Goal: Complete application form

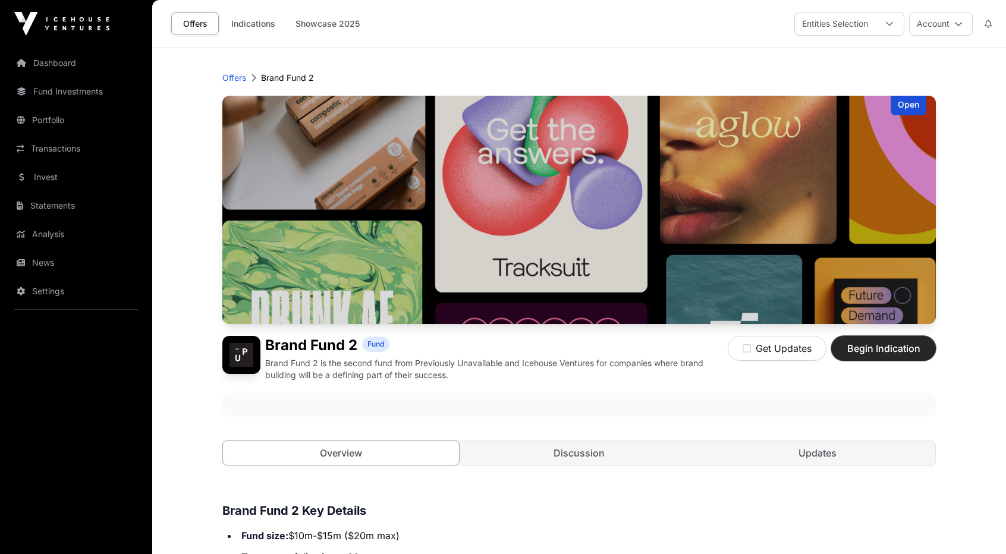
click at [880, 351] on span "Begin Indication" at bounding box center [883, 348] width 75 height 14
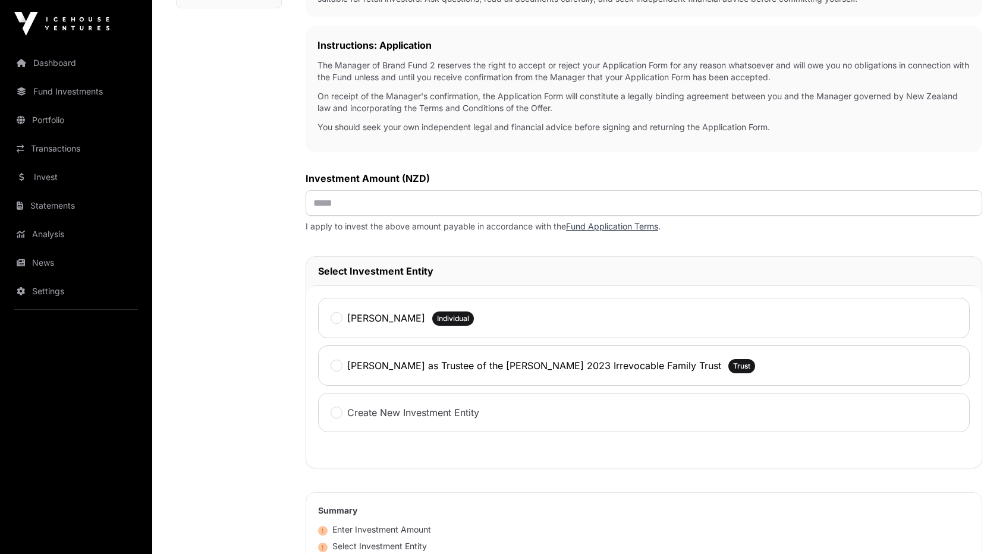
scroll to position [321, 0]
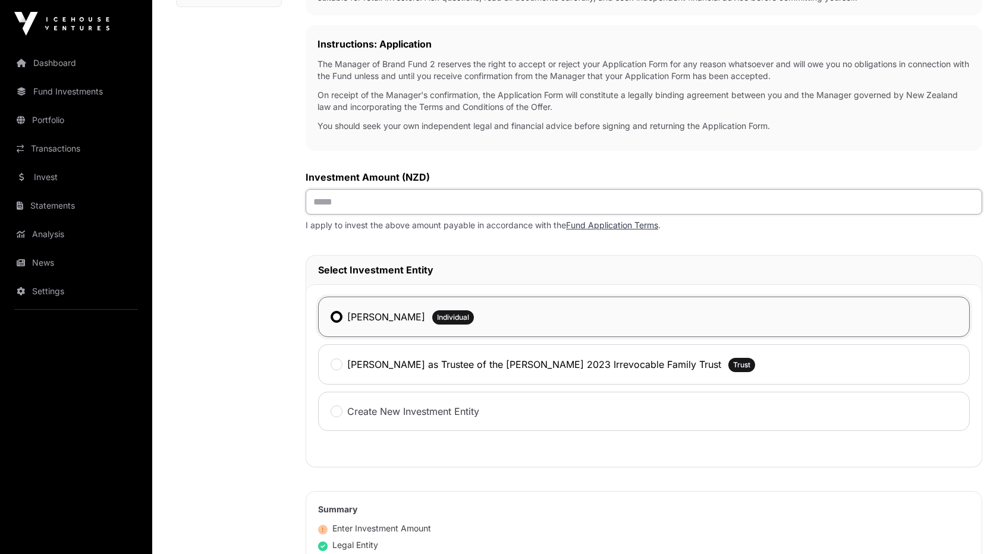
click at [348, 200] on input "text" at bounding box center [644, 202] width 677 height 26
type input "********"
click at [228, 323] on div "Investment Fund Application AML Nature & Purpose Wholesale Tax Certificate Bank…" at bounding box center [229, 260] width 106 height 961
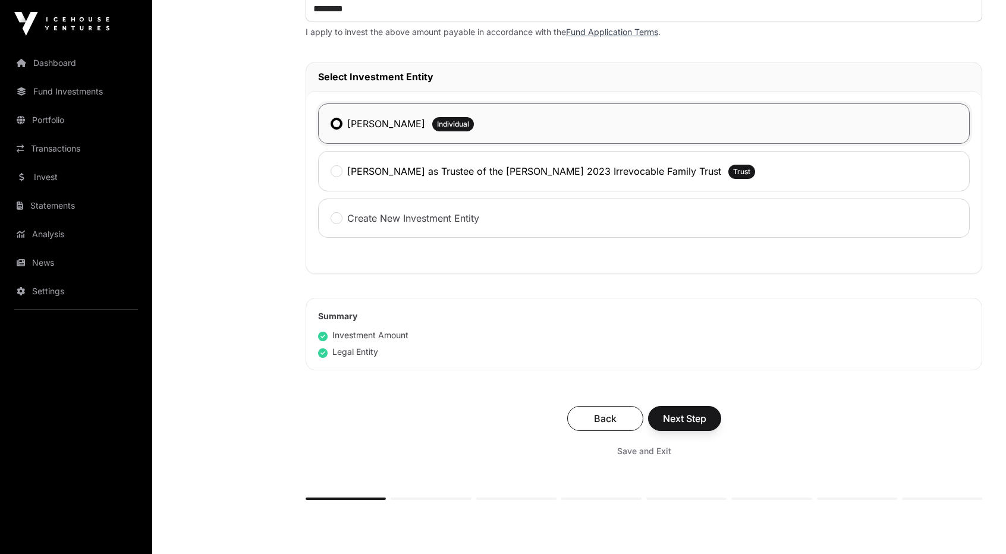
scroll to position [520, 0]
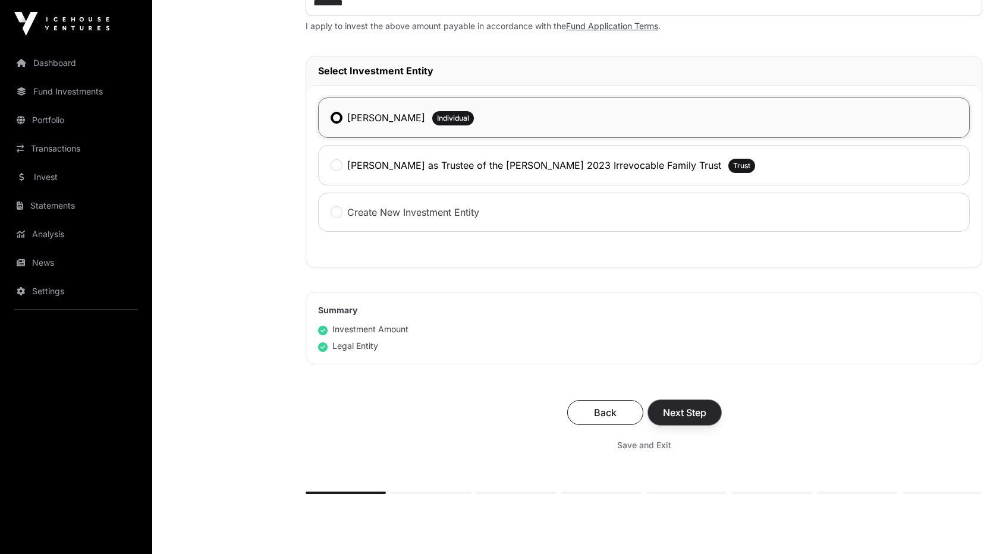
click at [692, 415] on span "Next Step" at bounding box center [684, 413] width 43 height 14
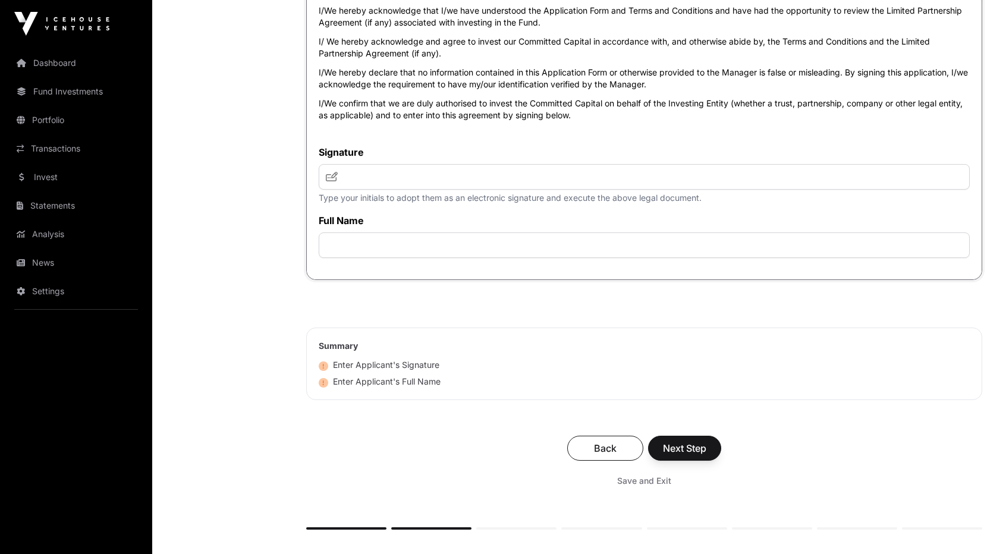
scroll to position [4419, 0]
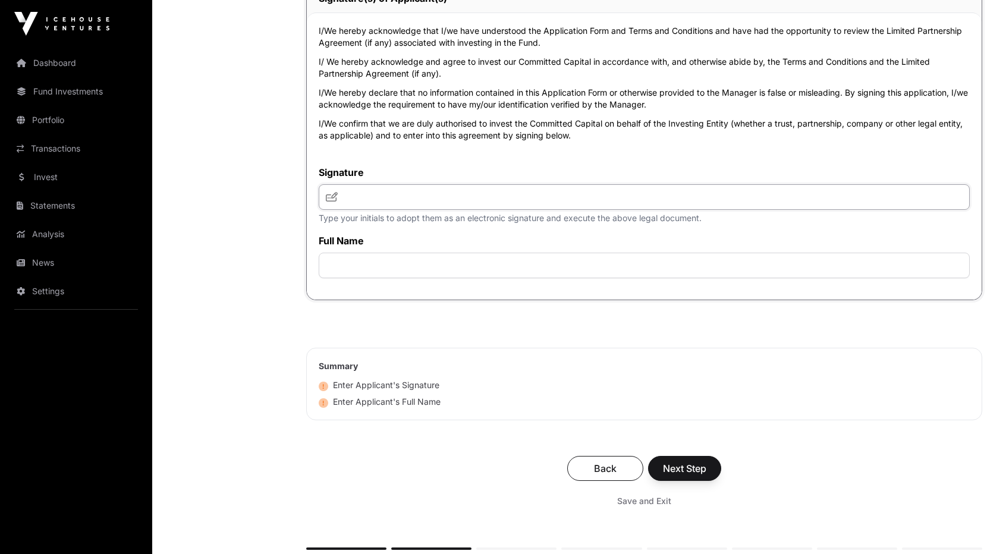
click at [453, 210] on input "text" at bounding box center [644, 197] width 651 height 26
type input "**********"
click at [687, 476] on span "Next Step" at bounding box center [684, 468] width 43 height 14
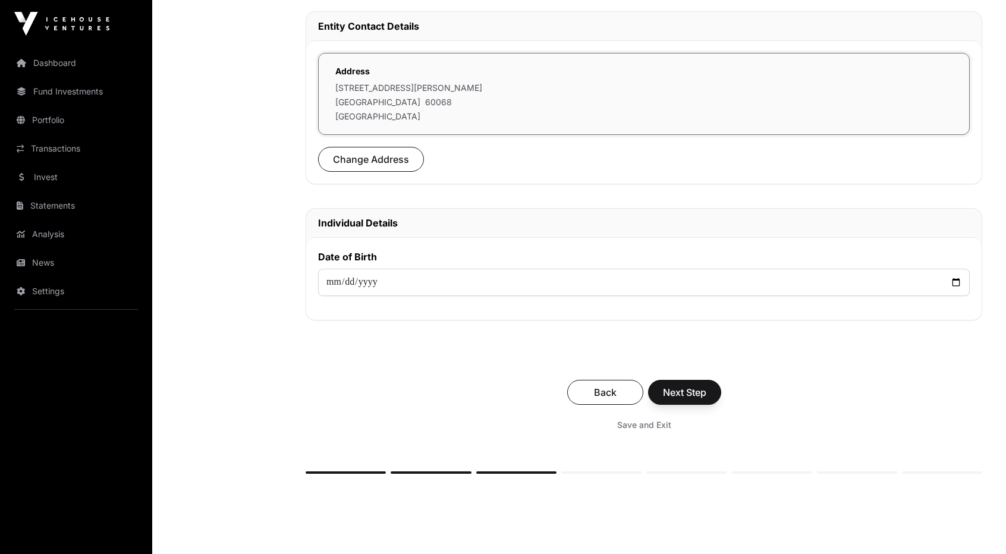
scroll to position [360, 0]
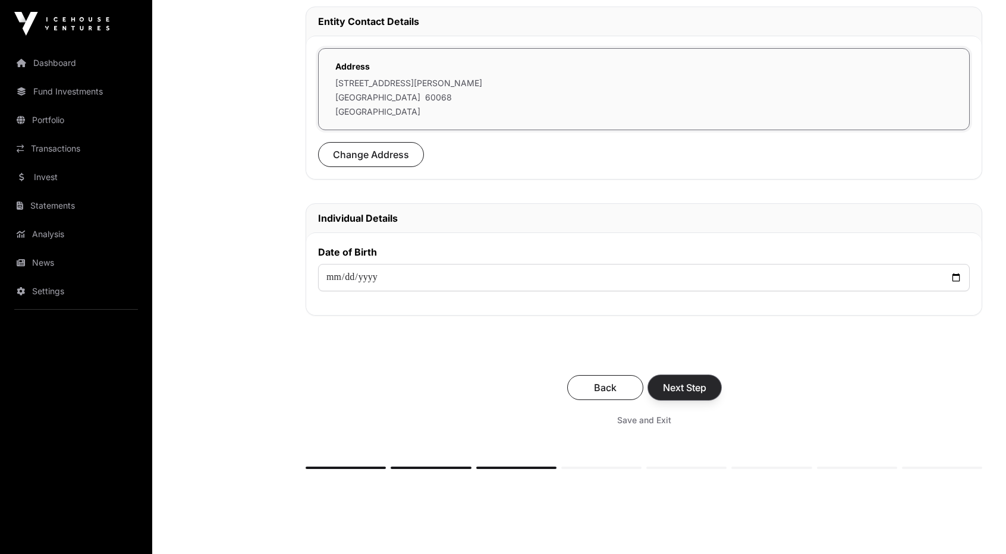
click at [686, 384] on span "Next Step" at bounding box center [684, 388] width 43 height 14
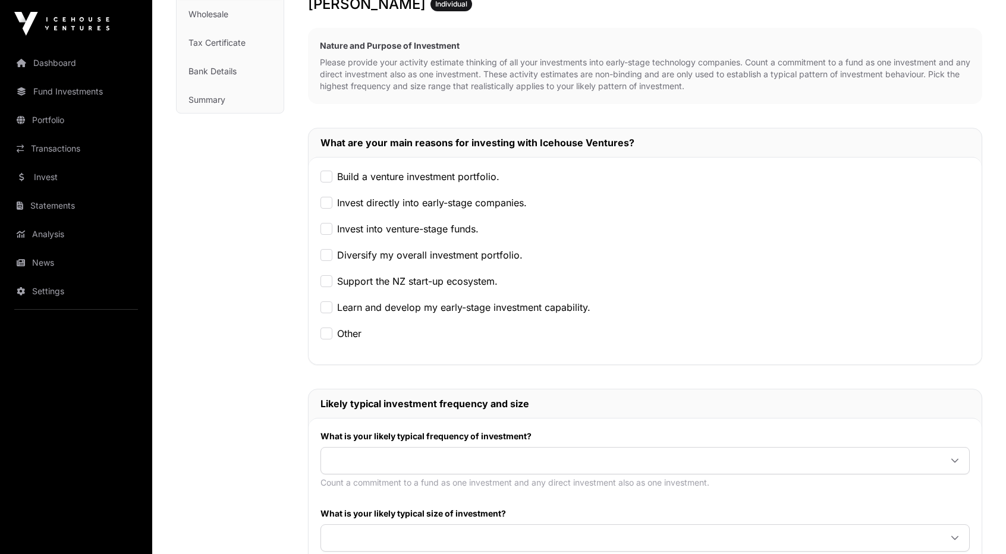
scroll to position [216, 0]
click at [331, 208] on div "Invest directly into early-stage companies." at bounding box center [645, 201] width 649 height 14
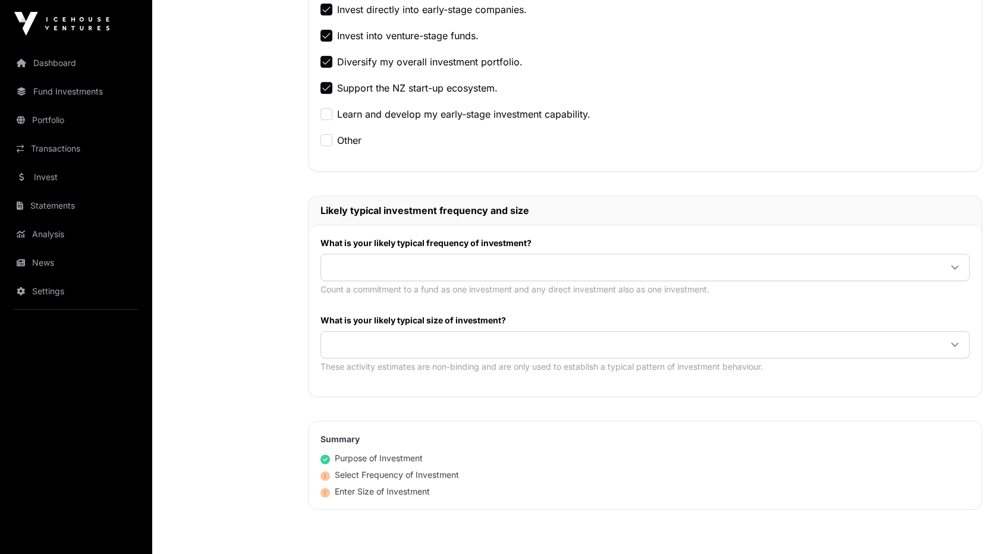
scroll to position [409, 0]
click at [595, 269] on span at bounding box center [631, 266] width 620 height 21
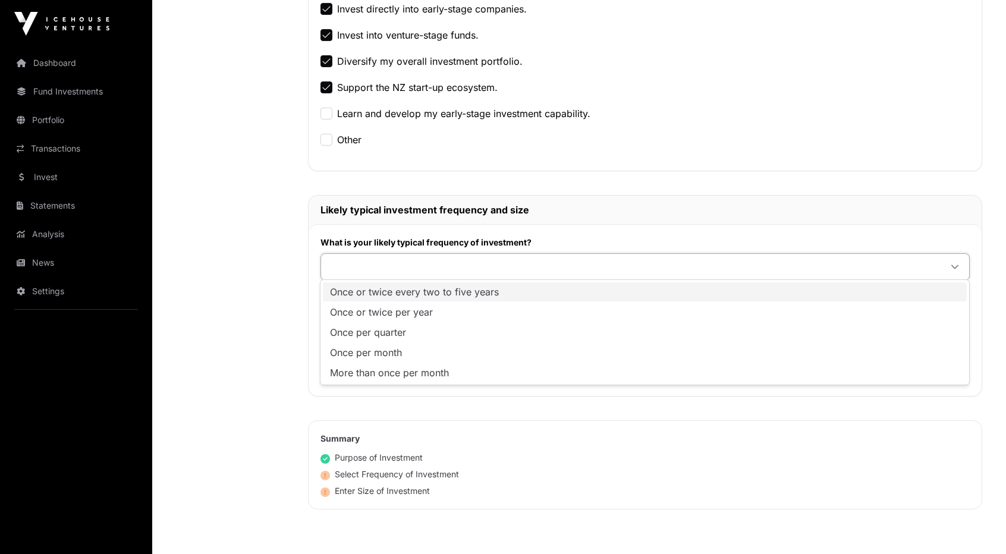
click at [483, 293] on span "Once or twice every two to five years" at bounding box center [414, 292] width 169 height 10
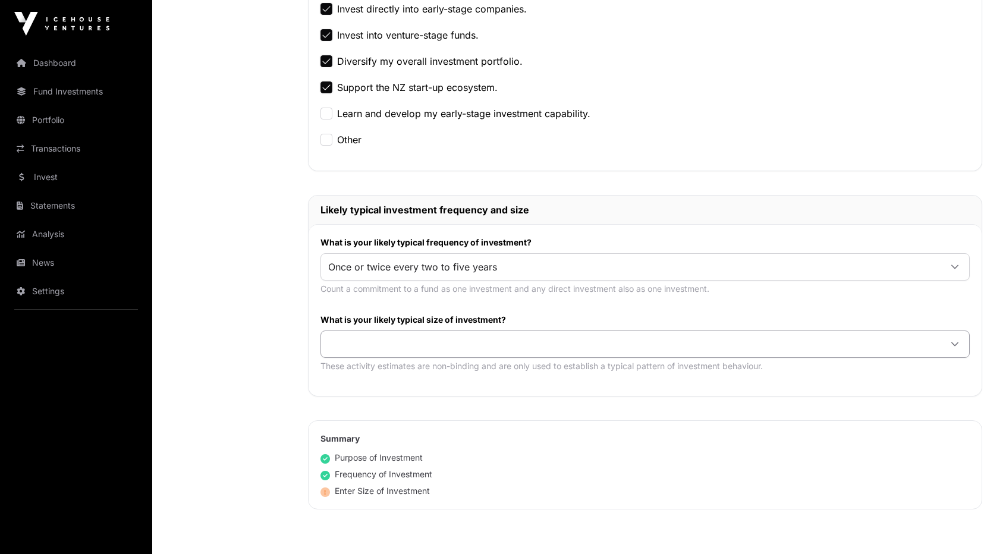
click at [517, 343] on span at bounding box center [631, 344] width 620 height 21
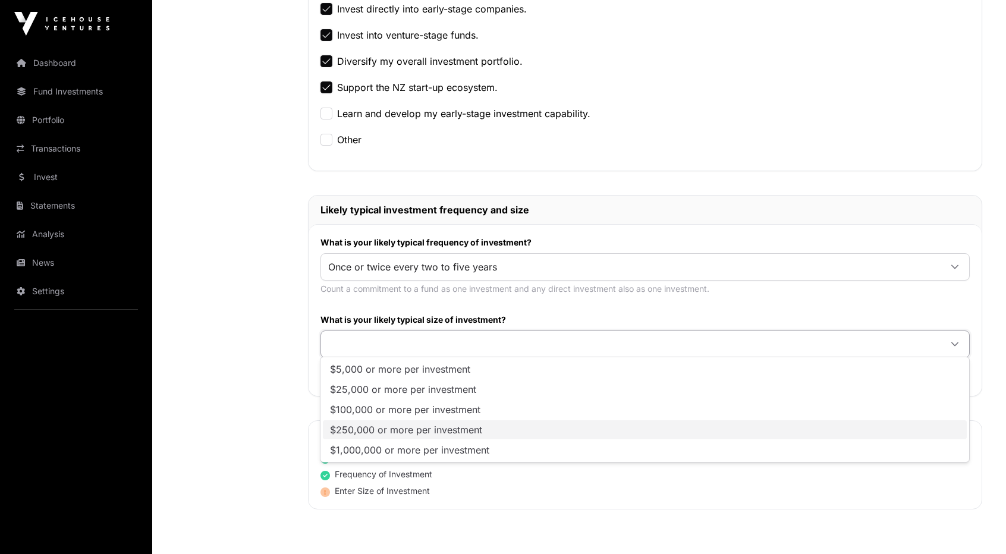
click at [458, 431] on span "$250,000 or more per investment" at bounding box center [406, 430] width 152 height 10
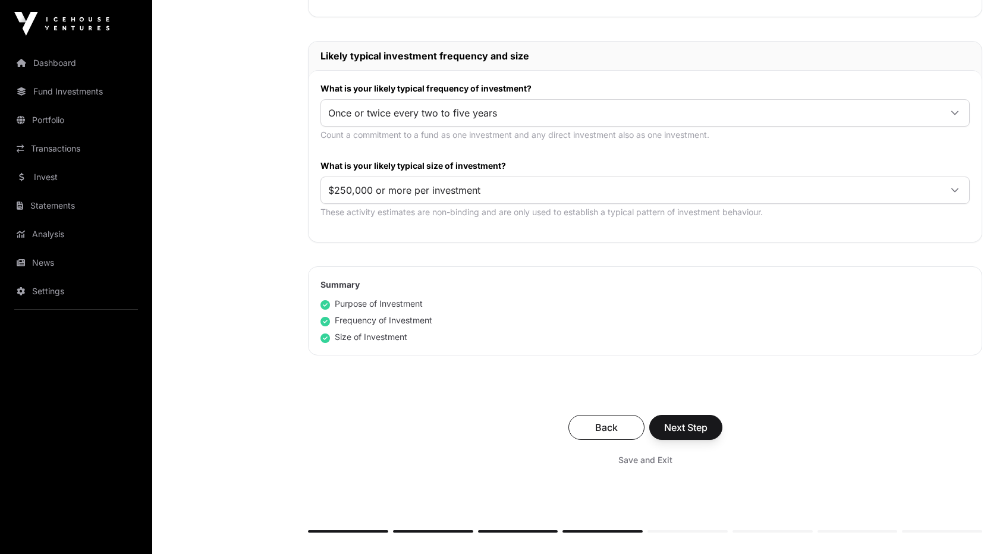
scroll to position [590, 0]
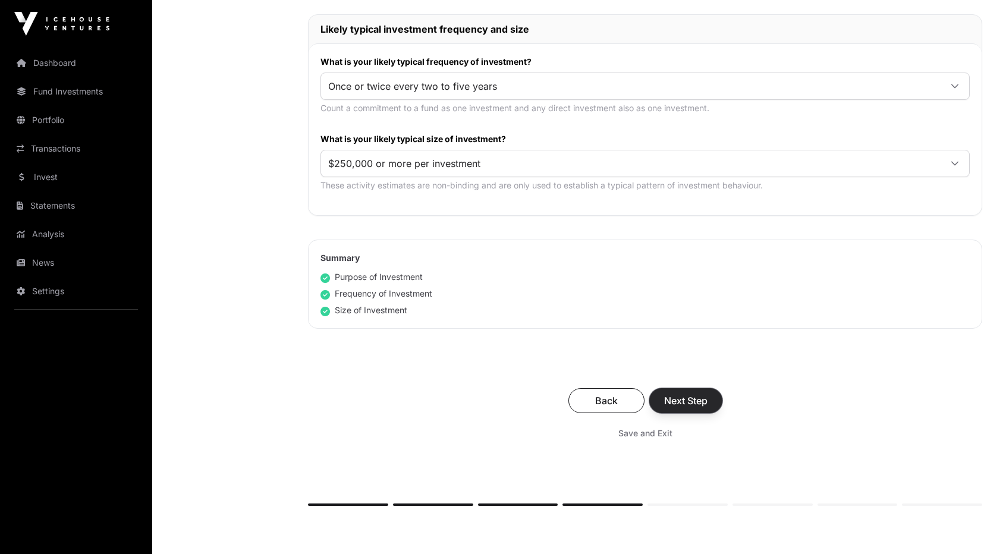
click at [692, 403] on span "Next Step" at bounding box center [685, 401] width 43 height 14
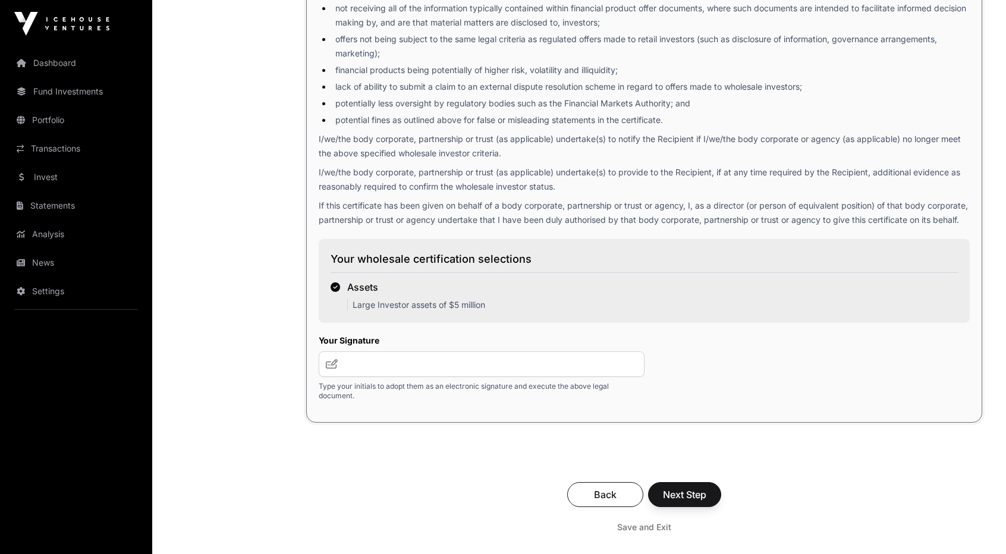
scroll to position [1717, 0]
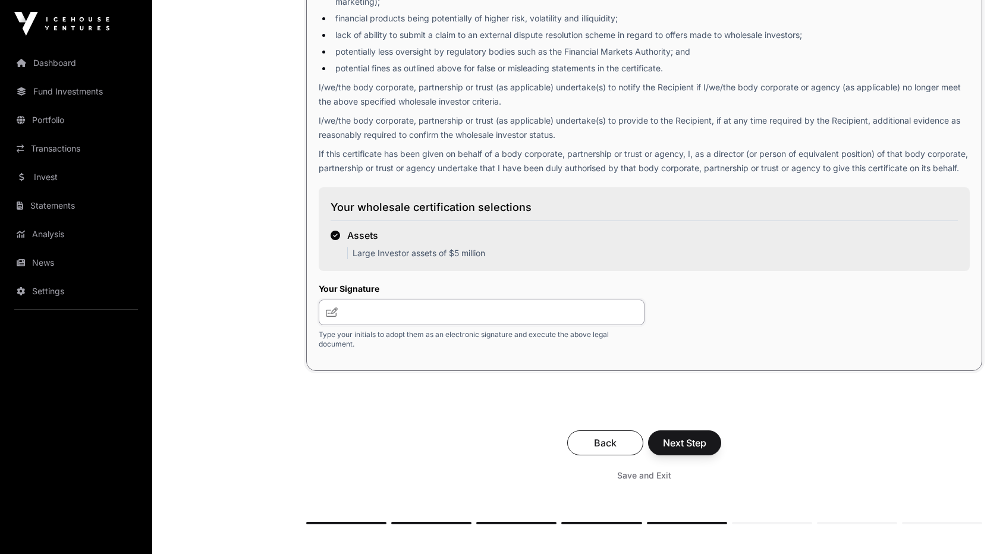
click at [503, 322] on input "text" at bounding box center [482, 313] width 326 height 26
type input "**********"
click at [687, 450] on span "Next Step" at bounding box center [684, 443] width 43 height 14
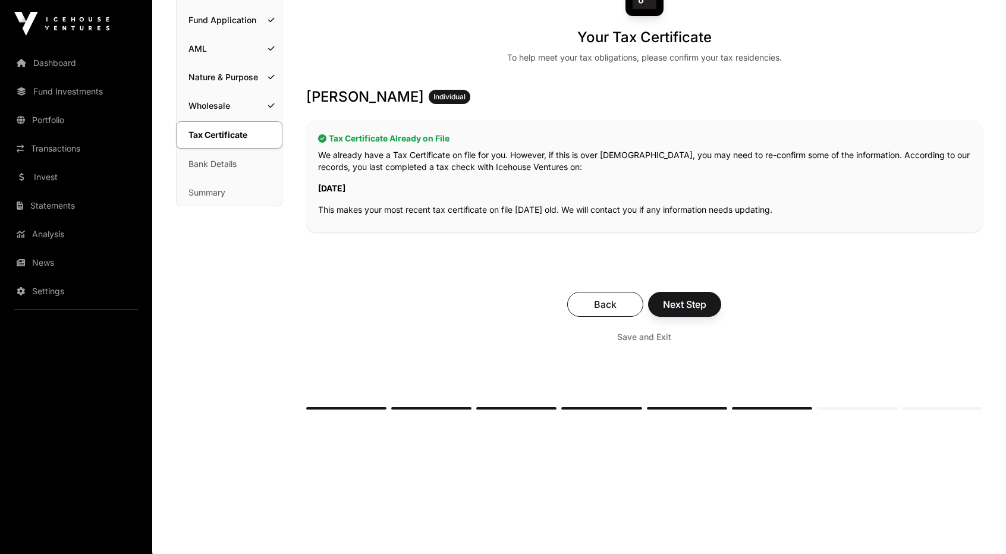
scroll to position [124, 0]
click at [707, 299] on button "Next Step" at bounding box center [684, 303] width 73 height 25
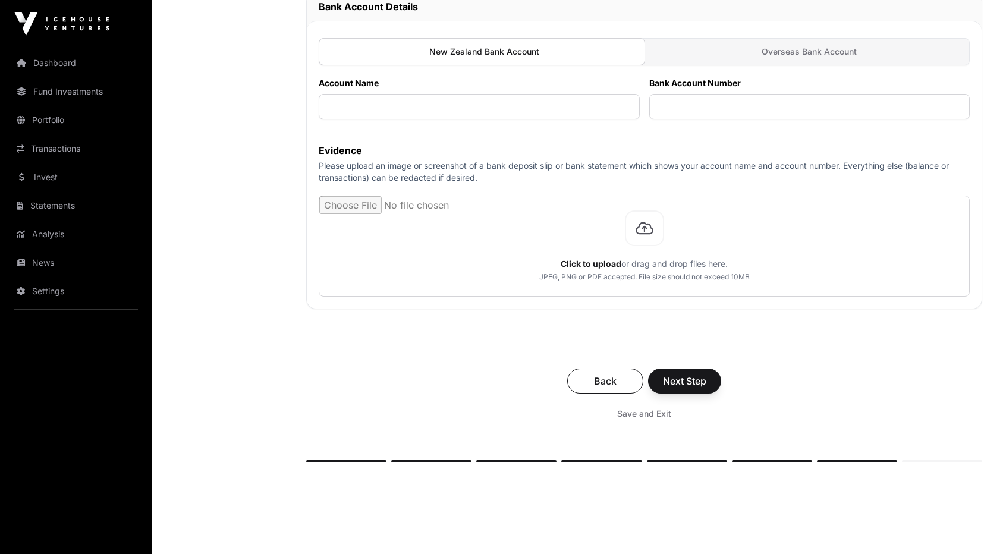
scroll to position [365, 0]
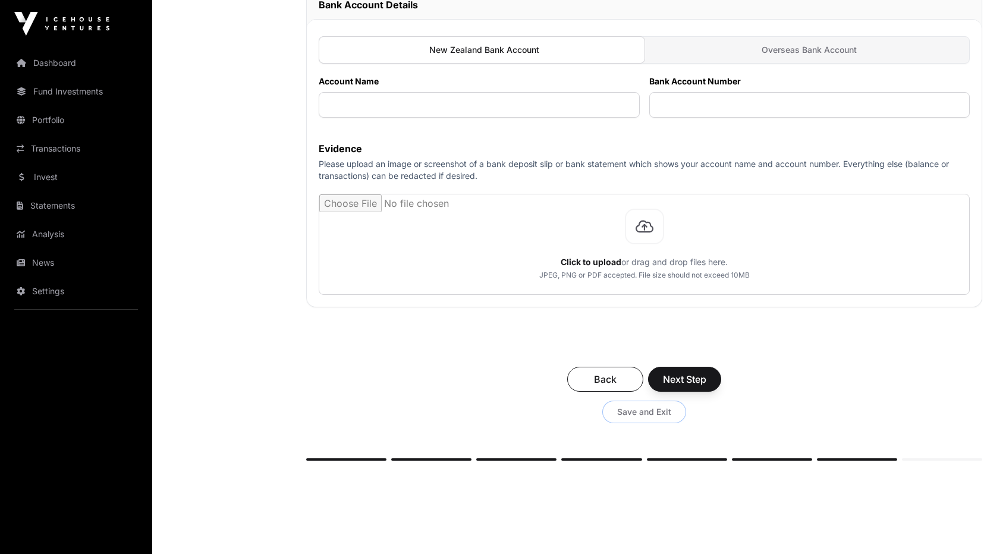
click at [651, 414] on span "Save and Exit" at bounding box center [644, 412] width 54 height 12
